Goal: Task Accomplishment & Management: Manage account settings

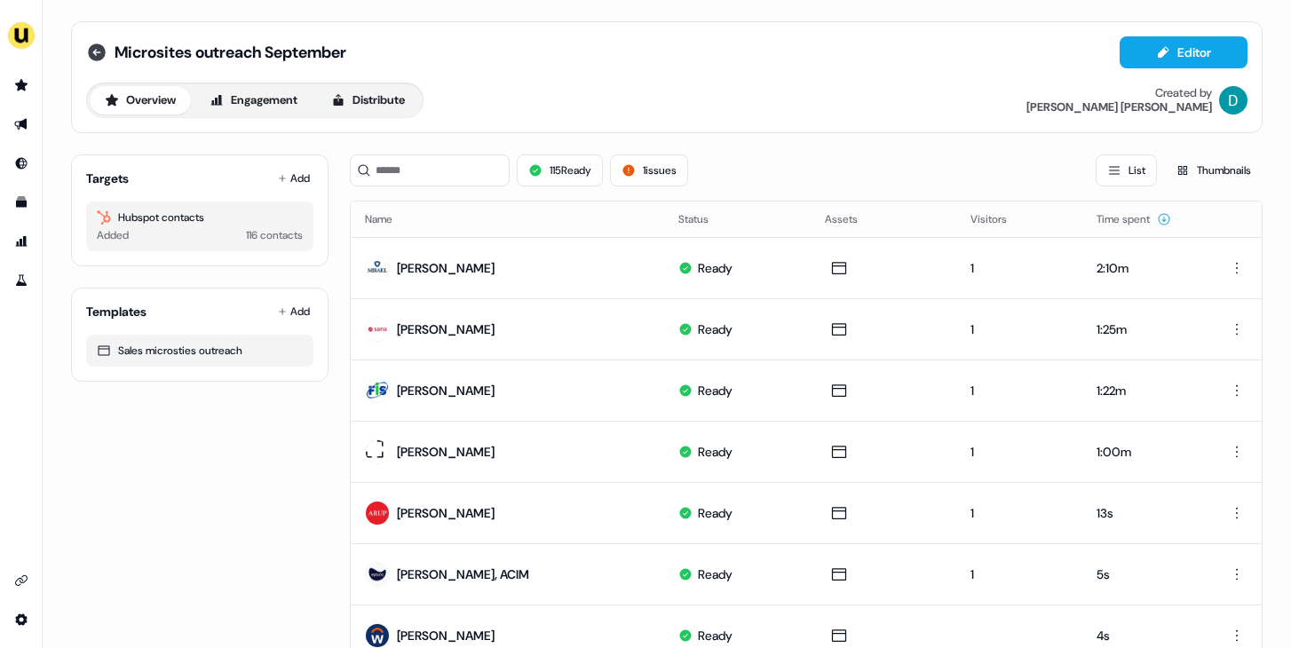
click at [88, 51] on icon at bounding box center [97, 52] width 18 height 18
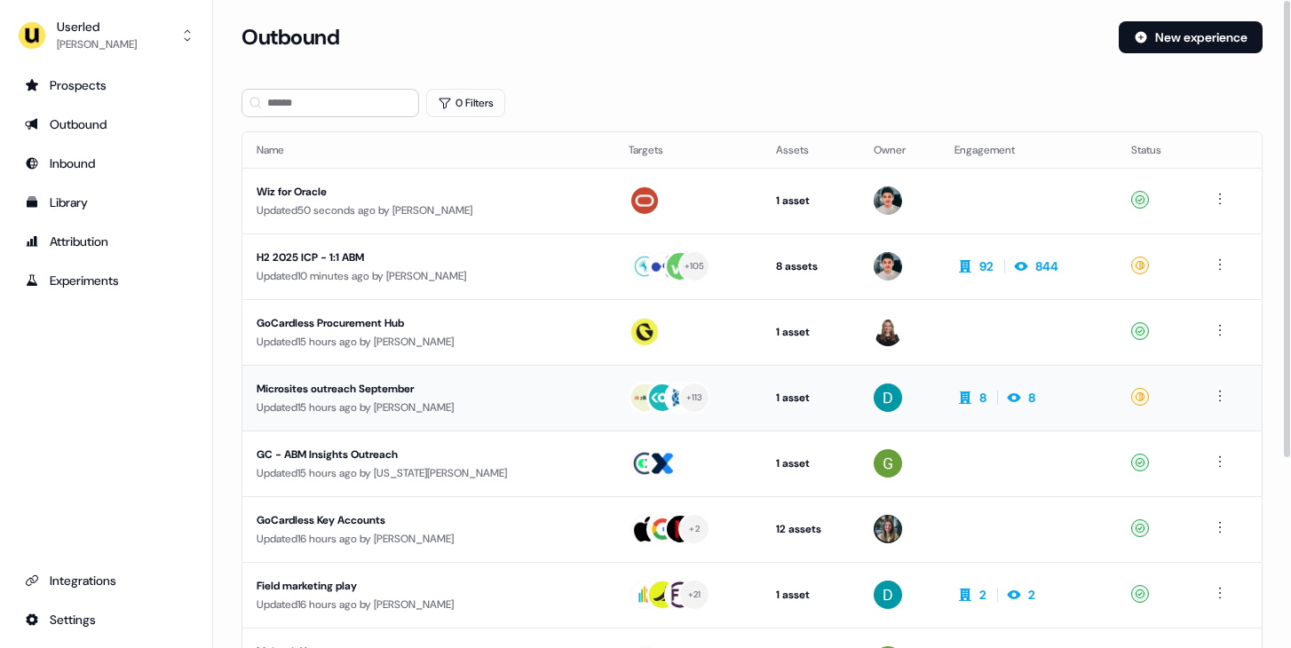
click at [446, 396] on div "Microsites outreach September" at bounding box center [418, 389] width 323 height 18
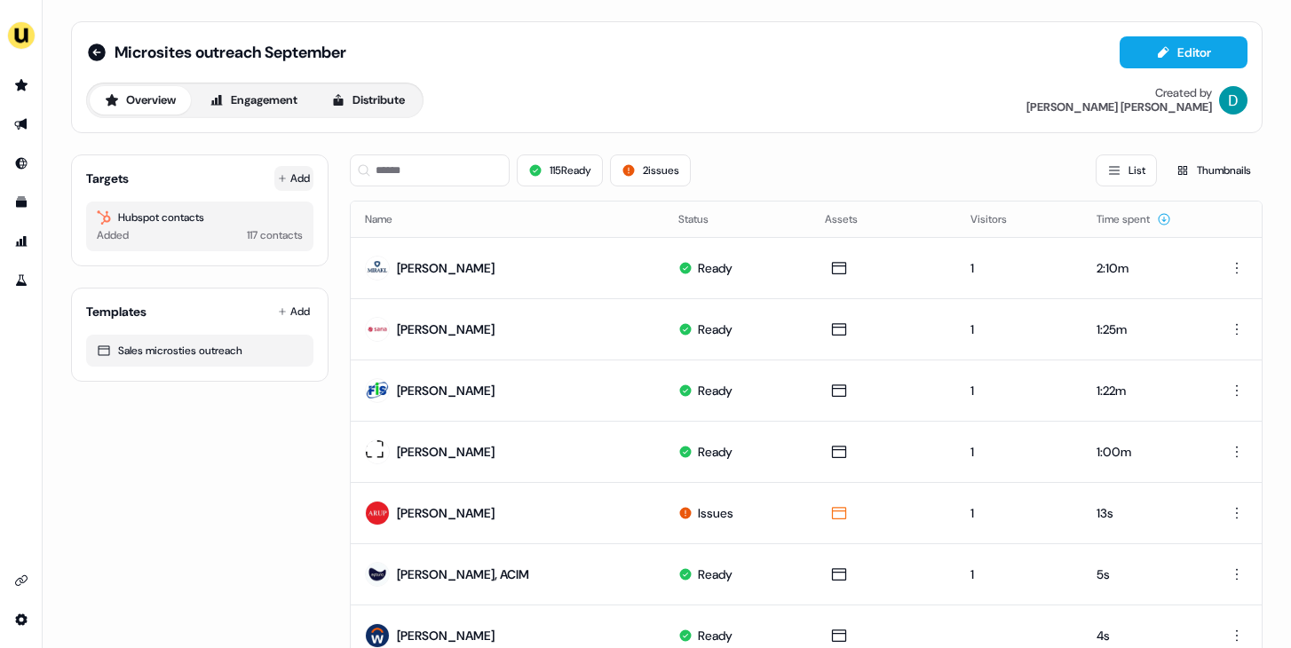
click at [296, 172] on button "Add" at bounding box center [293, 178] width 39 height 25
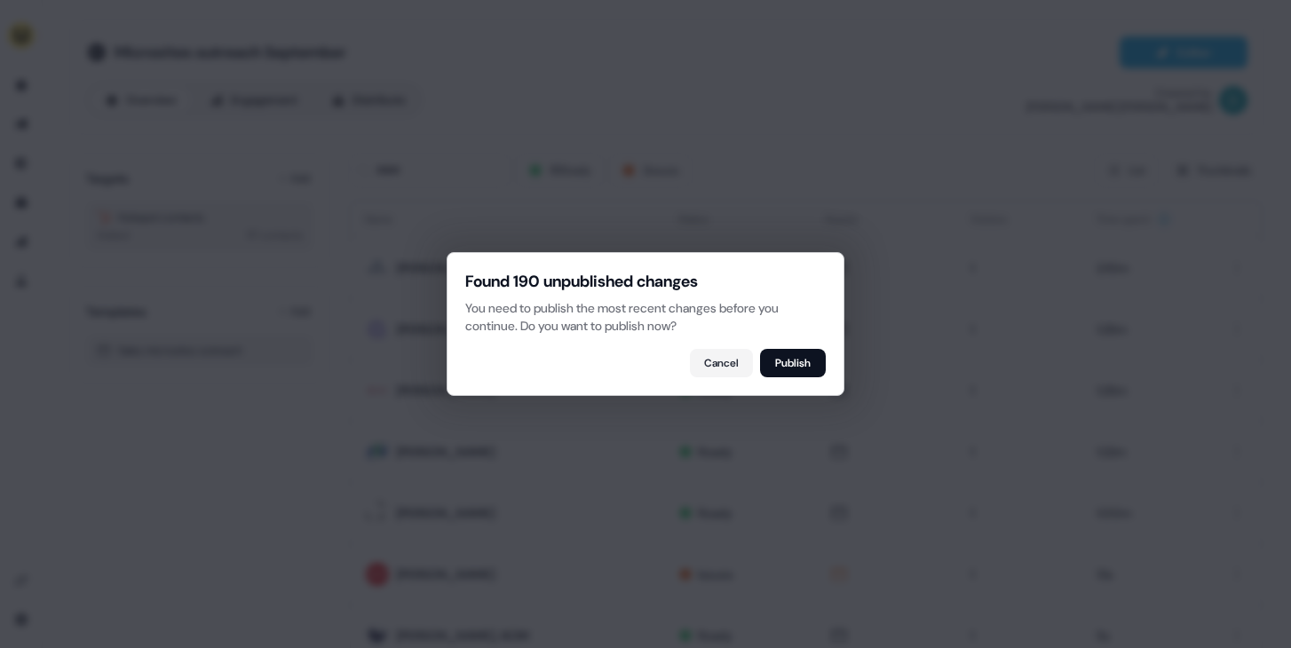
click at [839, 354] on div "Found 190 unpublished changes You need to publish the most recent changes befor…" at bounding box center [645, 324] width 398 height 144
click at [809, 354] on button "Publish" at bounding box center [793, 363] width 66 height 28
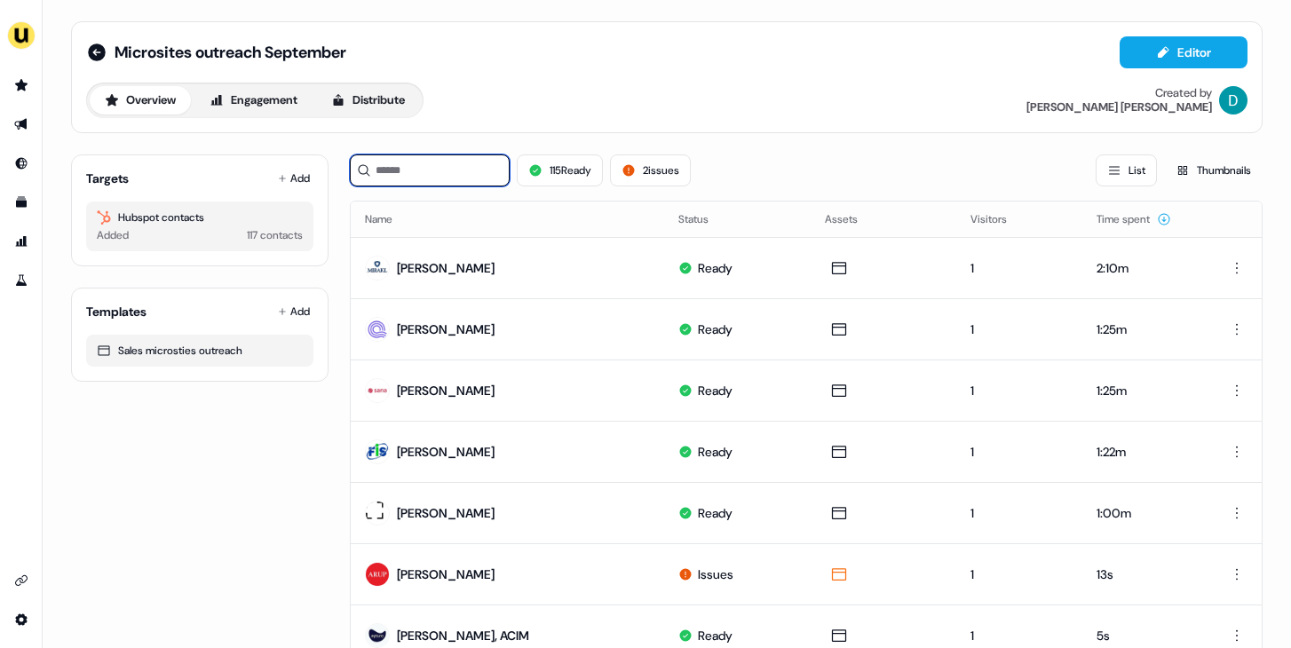
click at [476, 175] on input at bounding box center [430, 170] width 160 height 32
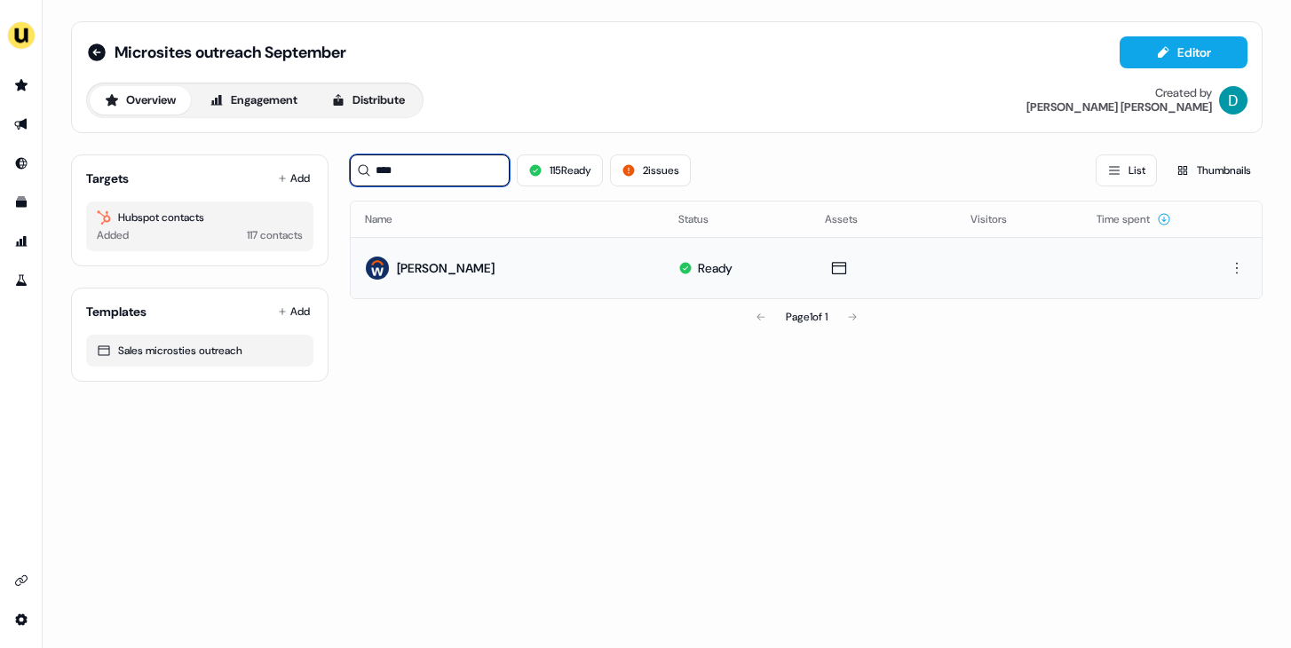
type input "****"
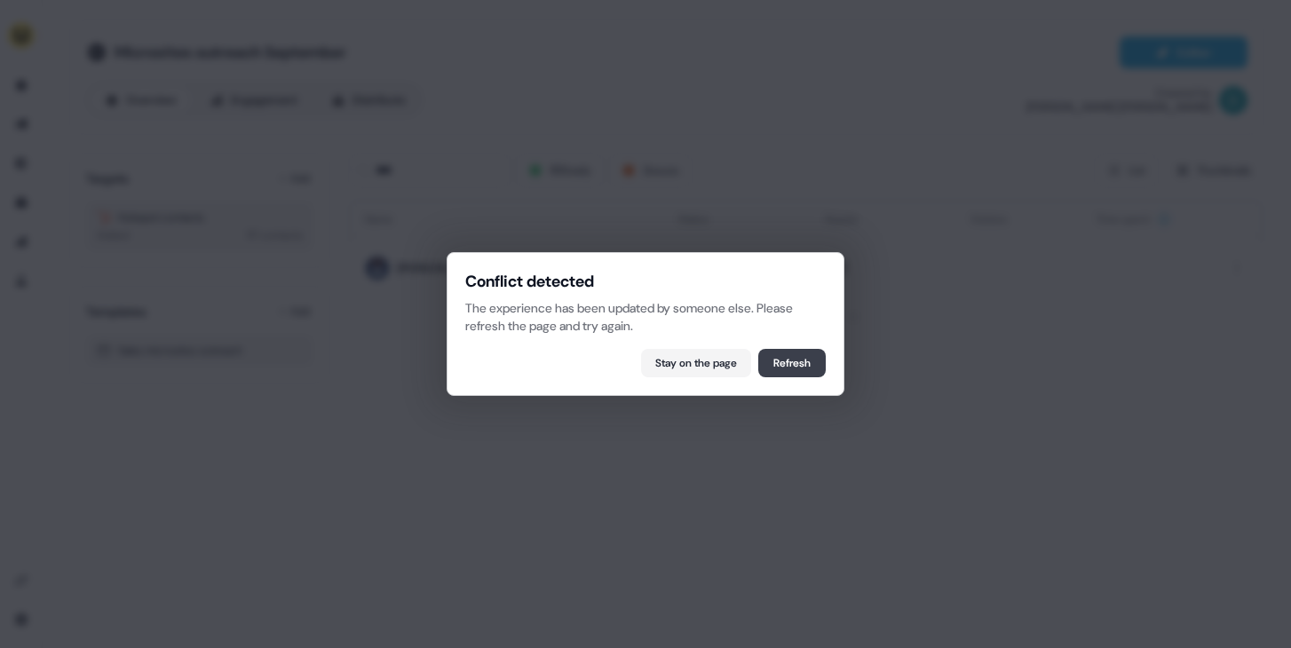
click at [782, 357] on button "Refresh" at bounding box center [791, 363] width 67 height 28
